Goal: Check status: Check status

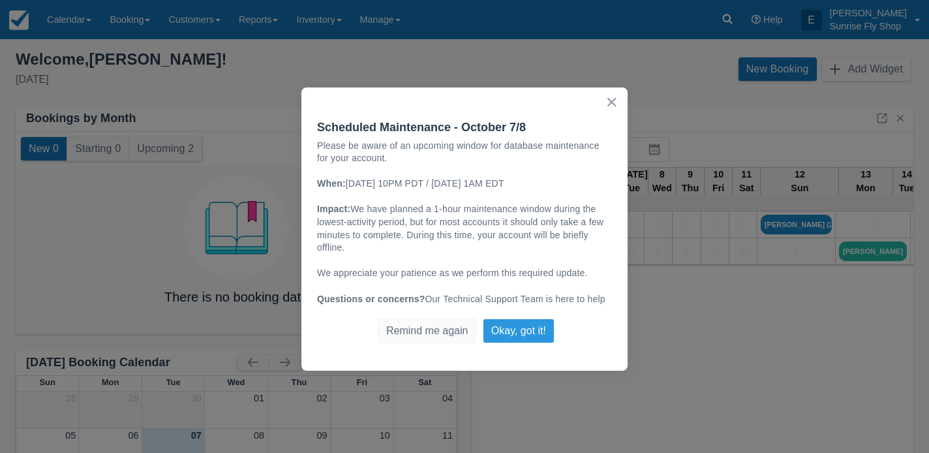
click at [508, 329] on button "Okay, got it!" at bounding box center [519, 330] width 72 height 25
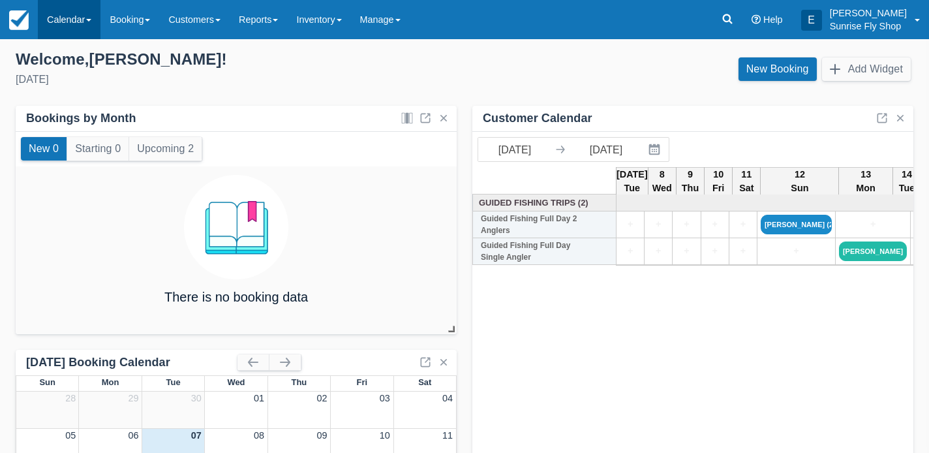
click at [60, 27] on link "Calendar" at bounding box center [69, 19] width 63 height 39
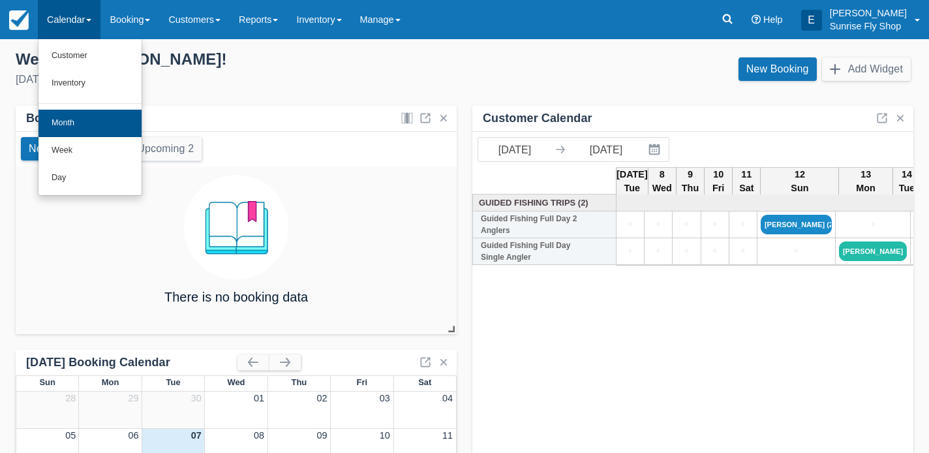
click at [68, 121] on link "Month" at bounding box center [89, 123] width 103 height 27
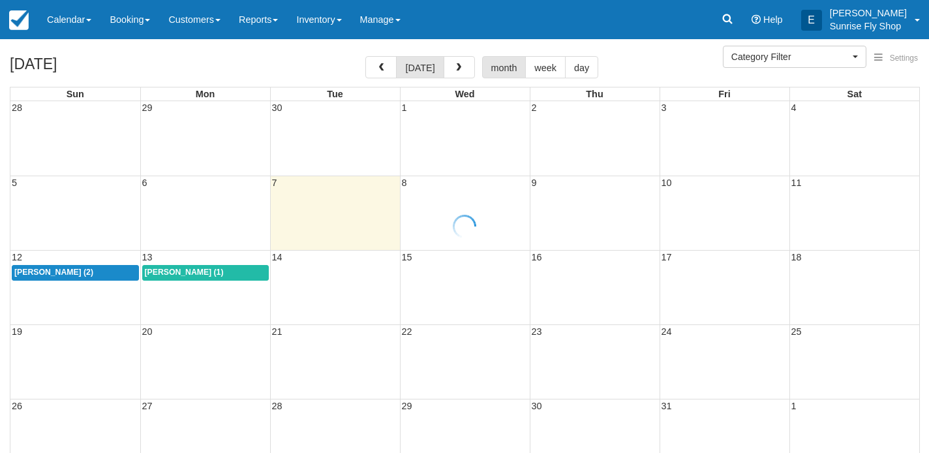
select select
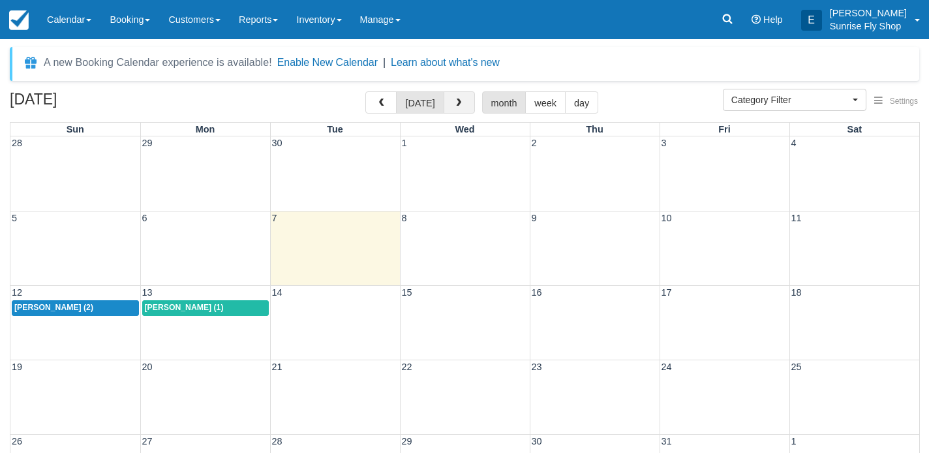
click at [455, 102] on span "button" at bounding box center [458, 102] width 9 height 9
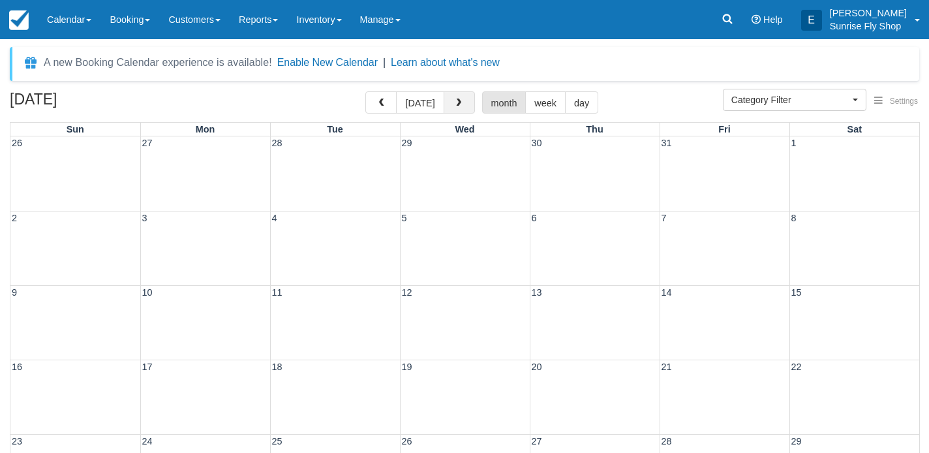
click at [455, 102] on span "button" at bounding box center [458, 102] width 9 height 9
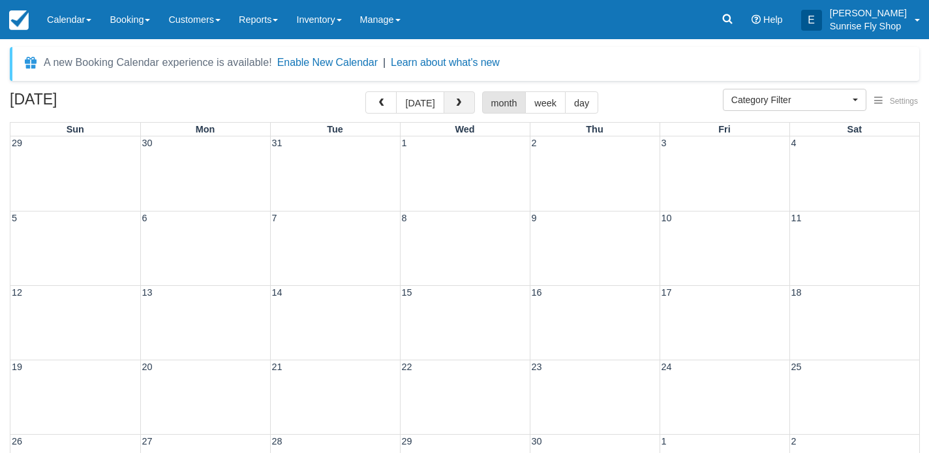
click at [455, 102] on span "button" at bounding box center [458, 102] width 9 height 9
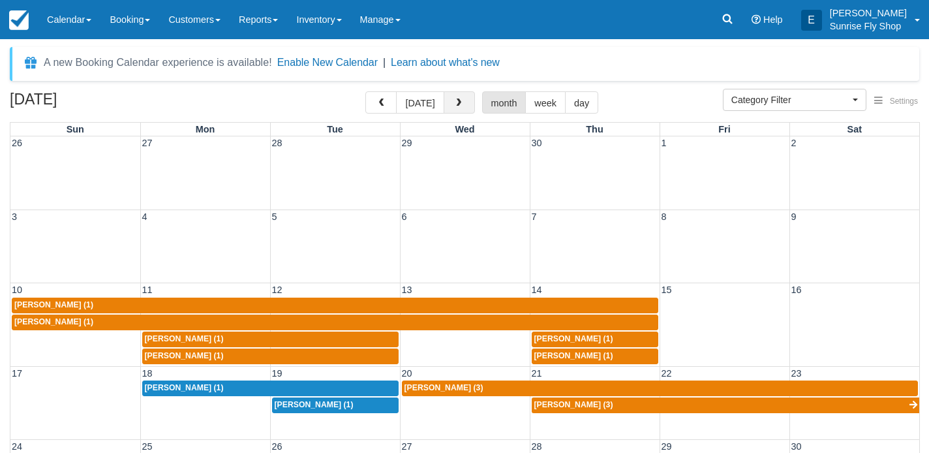
click at [455, 102] on span "button" at bounding box center [458, 102] width 9 height 9
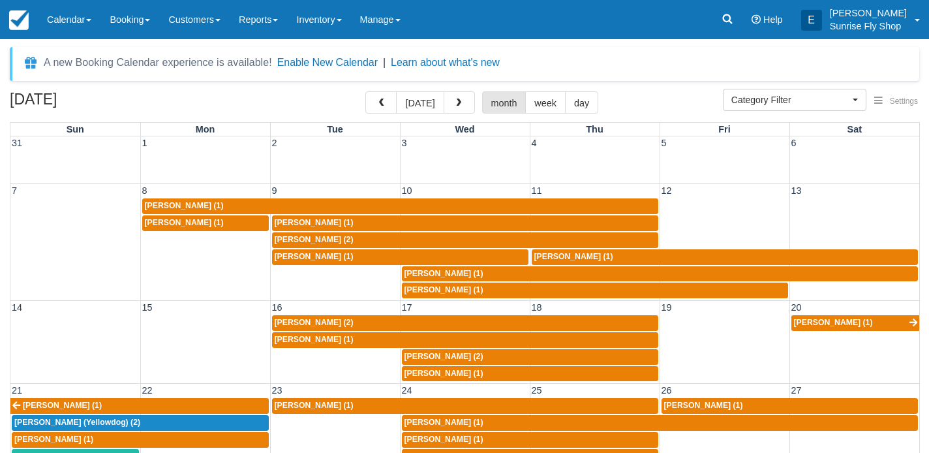
click at [305, 318] on span "Maury Balcom (2)" at bounding box center [314, 322] width 79 height 9
select select
